Goal: Task Accomplishment & Management: Complete application form

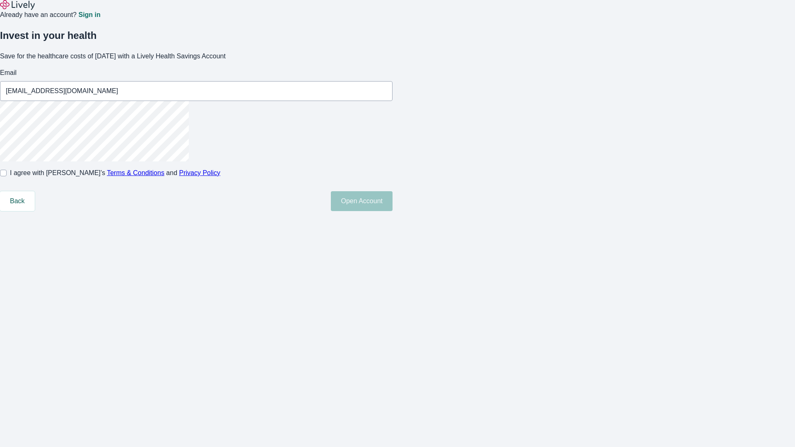
click at [7, 176] on input "I agree with Lively’s Terms & Conditions and Privacy Policy" at bounding box center [3, 173] width 7 height 7
checkbox input "true"
click at [392, 211] on button "Open Account" at bounding box center [362, 201] width 62 height 20
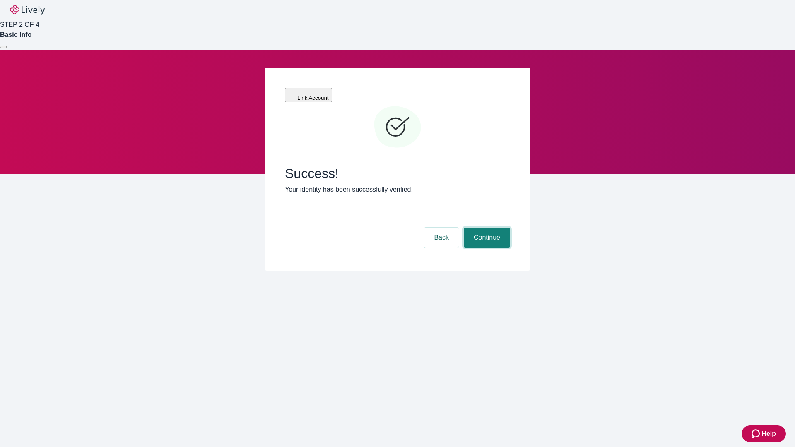
click at [486, 228] on button "Continue" at bounding box center [487, 238] width 46 height 20
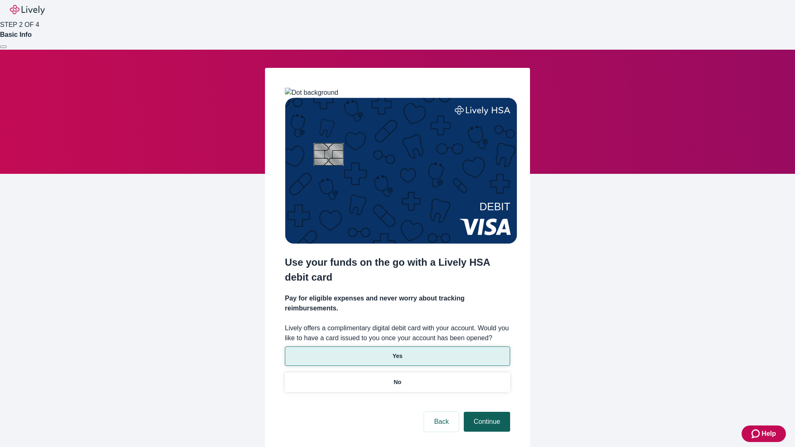
click at [397, 352] on p "Yes" at bounding box center [397, 356] width 10 height 9
click at [486, 412] on button "Continue" at bounding box center [487, 422] width 46 height 20
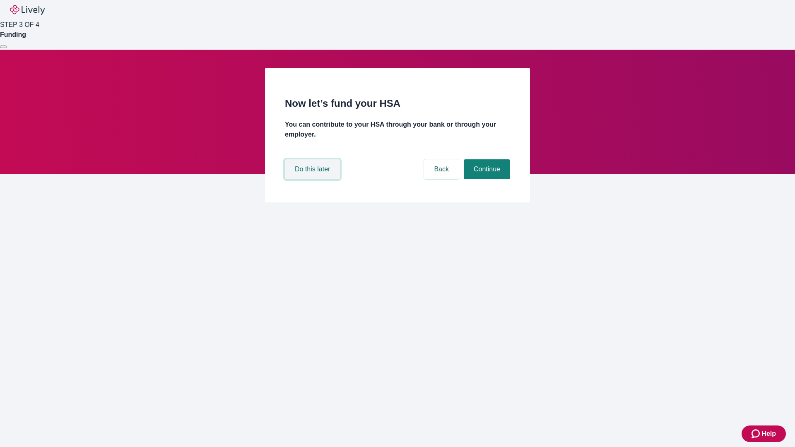
click at [313, 179] on button "Do this later" at bounding box center [312, 169] width 55 height 20
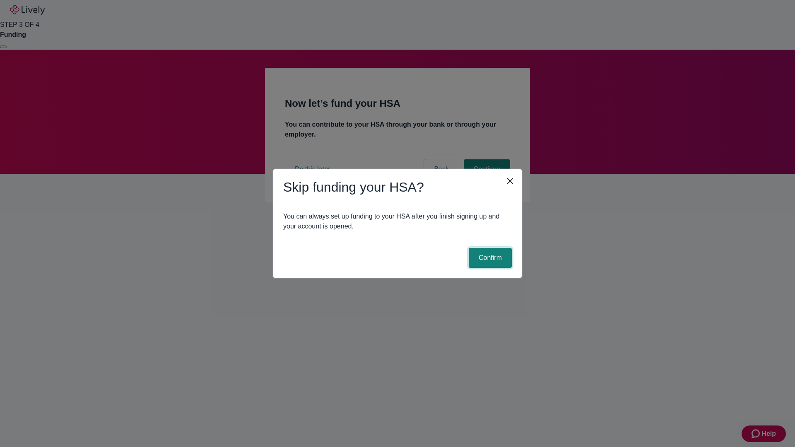
click at [489, 258] on button "Confirm" at bounding box center [490, 258] width 43 height 20
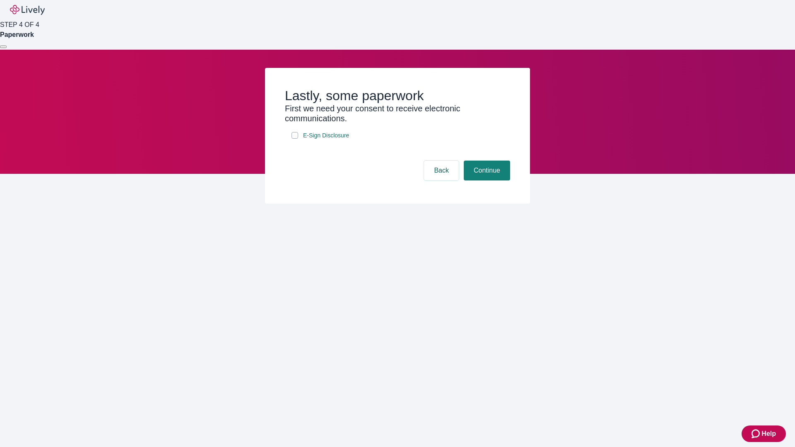
click at [295, 139] on input "E-Sign Disclosure" at bounding box center [294, 135] width 7 height 7
checkbox input "true"
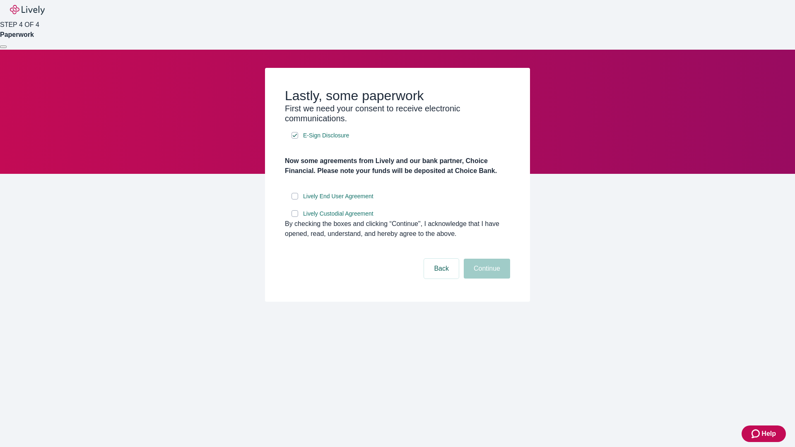
click at [295, 200] on input "Lively End User Agreement" at bounding box center [294, 196] width 7 height 7
checkbox input "true"
click at [295, 217] on input "Lively Custodial Agreement" at bounding box center [294, 213] width 7 height 7
checkbox input "true"
click at [486, 279] on button "Continue" at bounding box center [487, 269] width 46 height 20
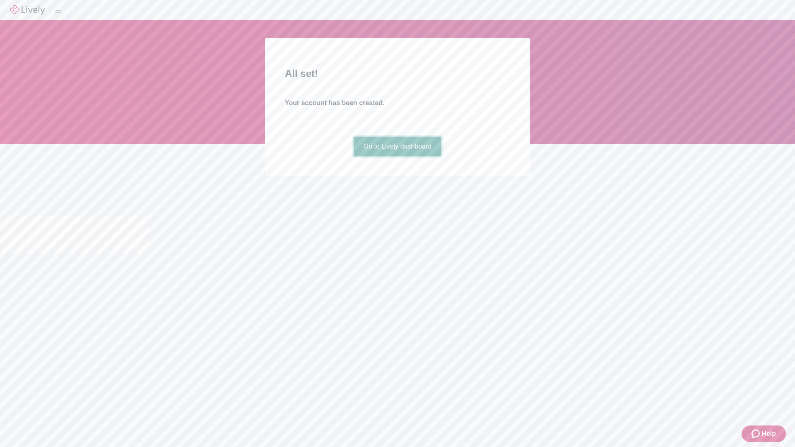
click at [397, 157] on link "Go to Lively dashboard" at bounding box center [398, 147] width 88 height 20
